Goal: Browse casually: Explore the website without a specific task or goal

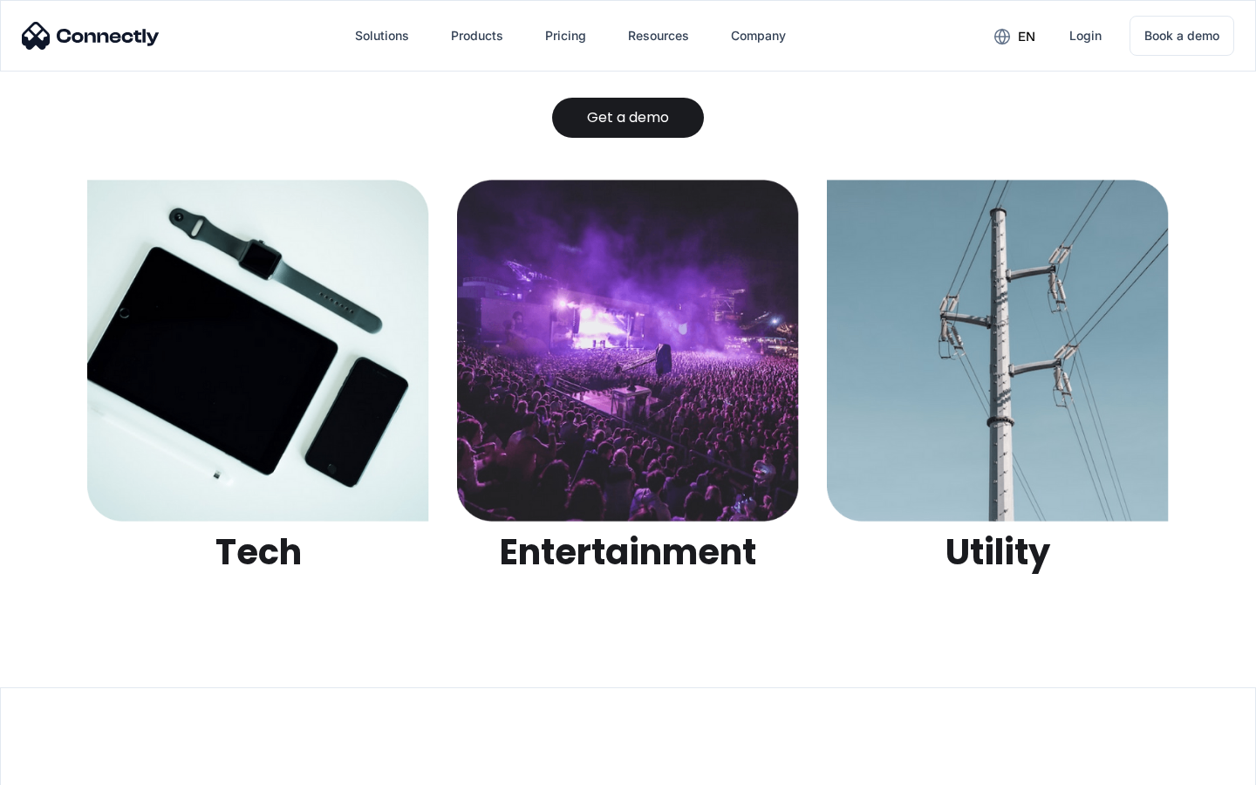
scroll to position [5501, 0]
